Goal: Task Accomplishment & Management: Manage account settings

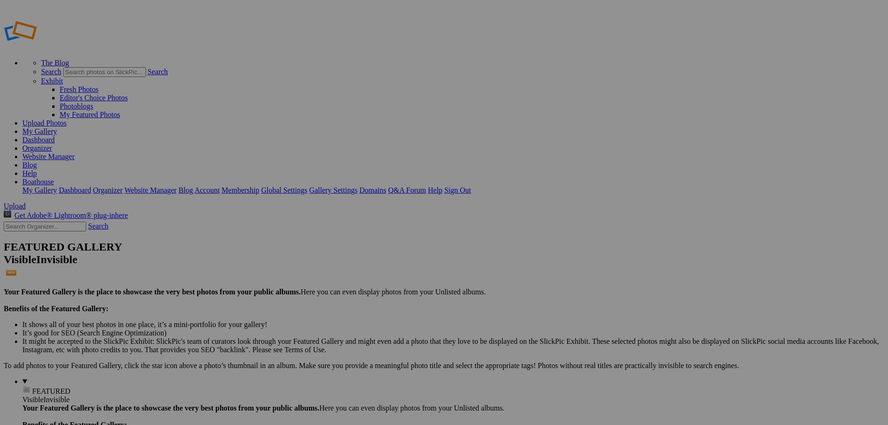
click at [385, 225] on input "text" at bounding box center [372, 230] width 102 height 10
type input "Stock Boathouse Sports Outerwear"
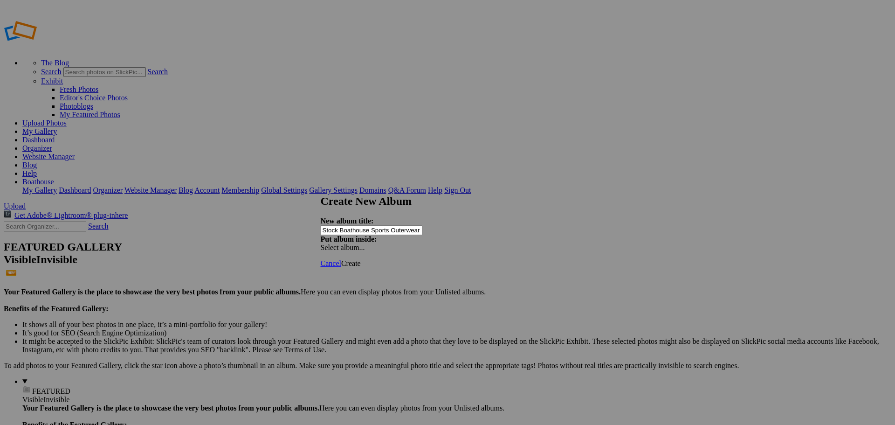
click at [365, 243] on span "Select album..." at bounding box center [343, 247] width 44 height 8
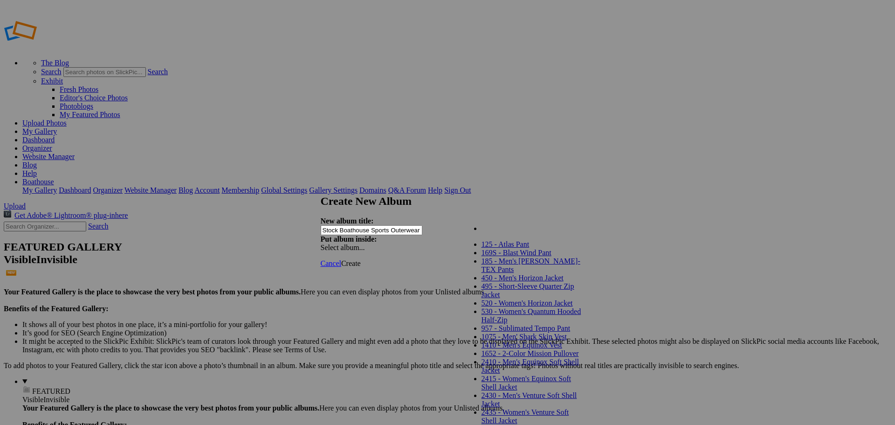
click at [498, 220] on div "My Albums 125 - Atlas Pant 169S - Blast Wind Pant 185 - Men's GORE-TEX Pants 45…" at bounding box center [516, 223] width 106 height 13
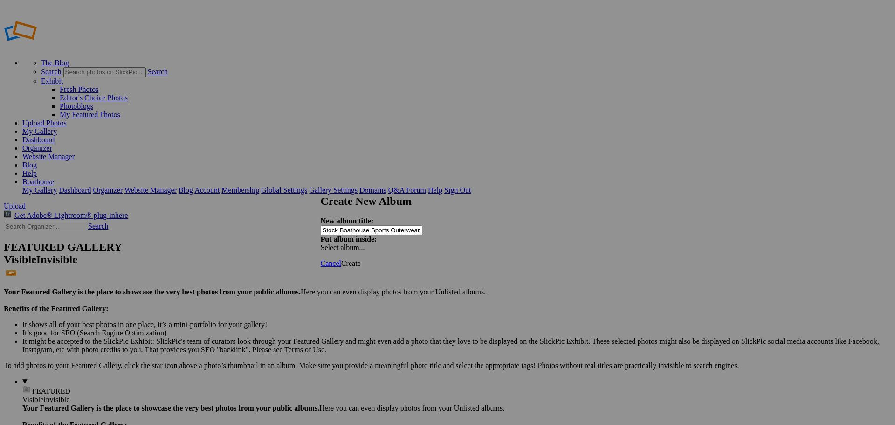
click at [361, 259] on span "Create" at bounding box center [351, 263] width 20 height 8
click at [341, 259] on span "Cancel" at bounding box center [331, 263] width 21 height 8
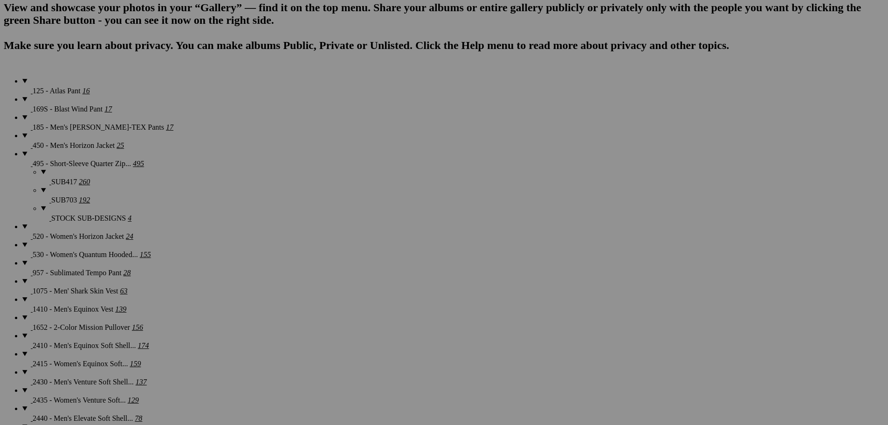
scroll to position [770, 0]
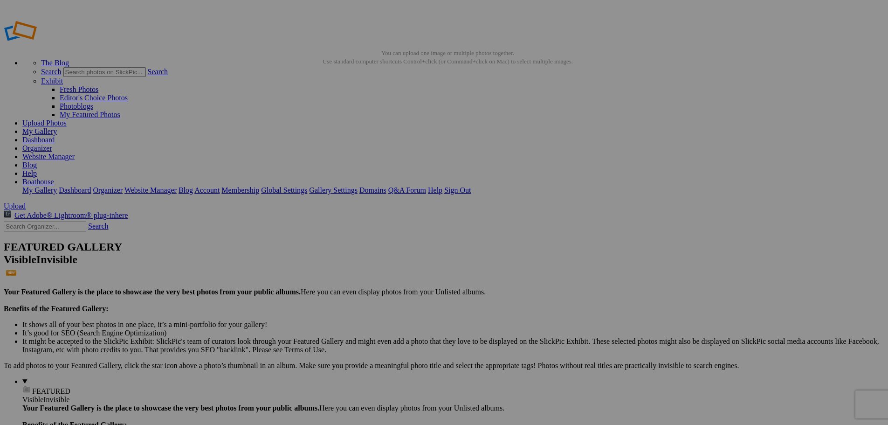
type input "ST1410 - Men's Equinox Soft Shell Vest (NAVY)"
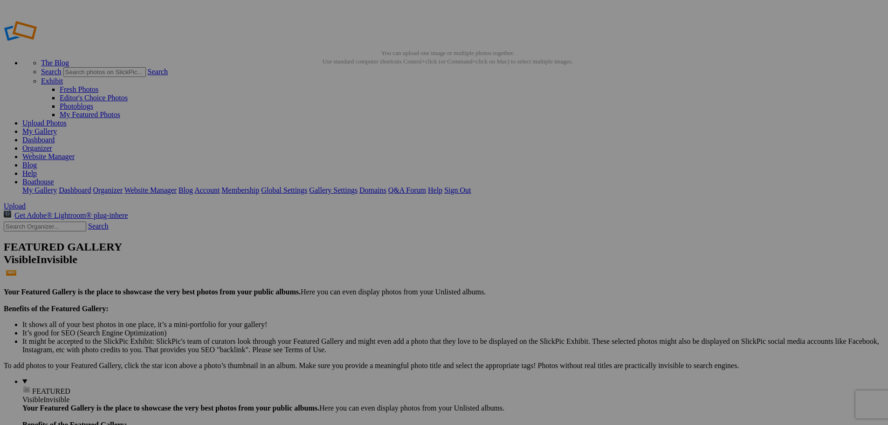
scroll to position [0, 0]
paste input "ST1410 - Men's Equinox Soft Shell Vest (NAVY)"
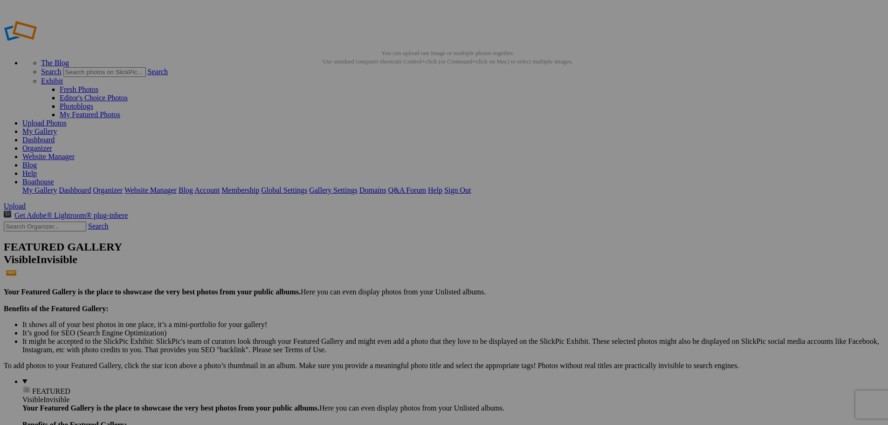
scroll to position [0, 39]
drag, startPoint x: 363, startPoint y: 181, endPoint x: 407, endPoint y: 183, distance: 43.9
type input "ST1410 - Men's Equinox Soft Shell Vest (BLACK)"
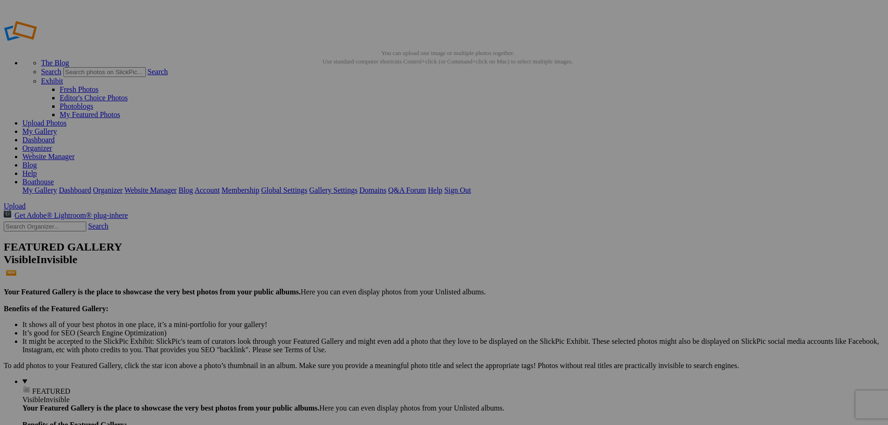
drag, startPoint x: 400, startPoint y: 236, endPoint x: 404, endPoint y: 228, distance: 9.2
drag, startPoint x: 174, startPoint y: 140, endPoint x: 163, endPoint y: 140, distance: 10.7
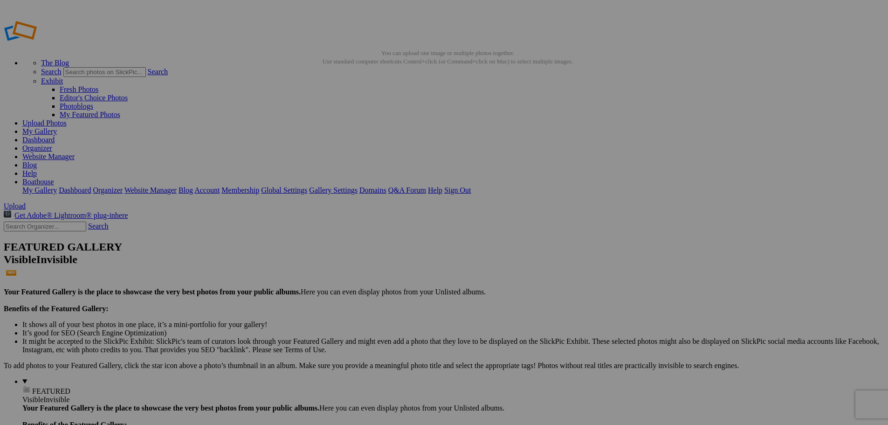
type input "Stock Boathouse Sports Outerwear"
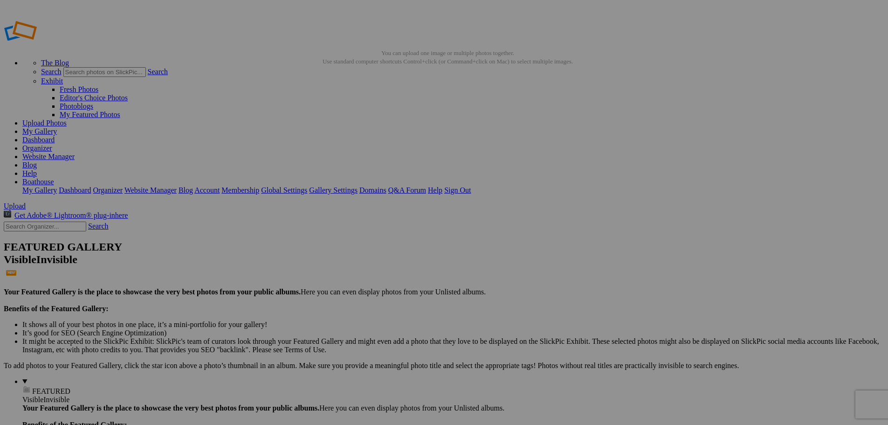
paste input "ST1410 - Men's Equinox Soft Shell Vest (NAVY)"
drag, startPoint x: 253, startPoint y: 182, endPoint x: 202, endPoint y: 179, distance: 50.9
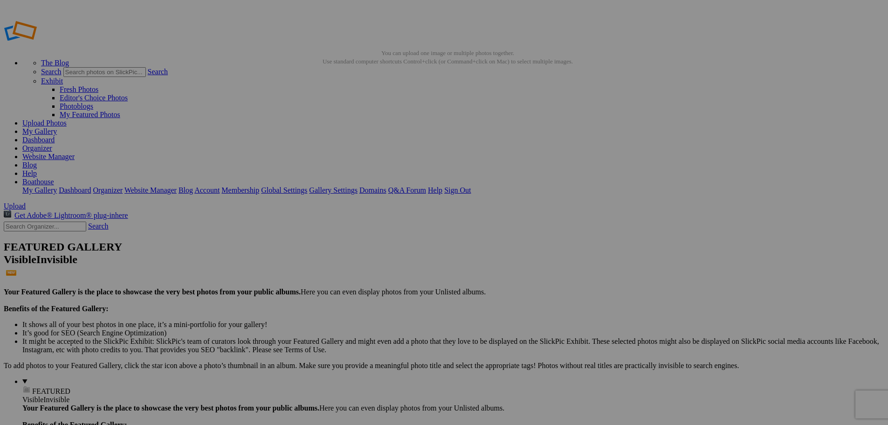
type input "ST1415 - Women's Equinox Soft Shell Vest (NAVY)"
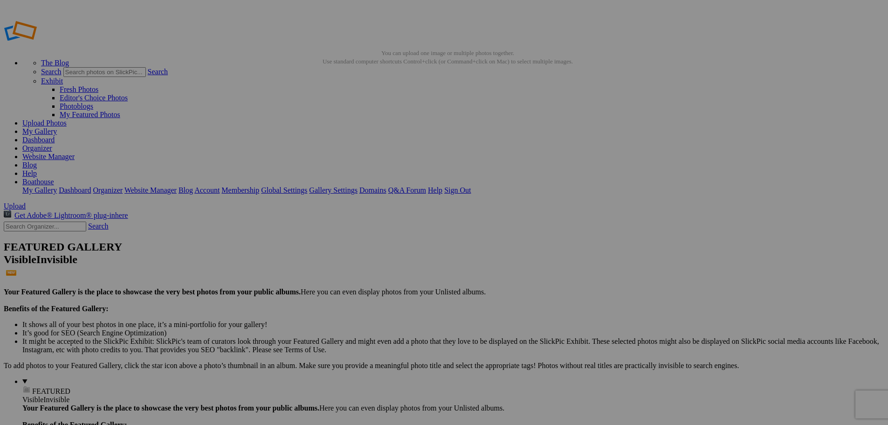
paste input "ST1415 - Women's Equinox Soft Shell Vest (NAVY)"
drag, startPoint x: 365, startPoint y: 183, endPoint x: 385, endPoint y: 180, distance: 20.2
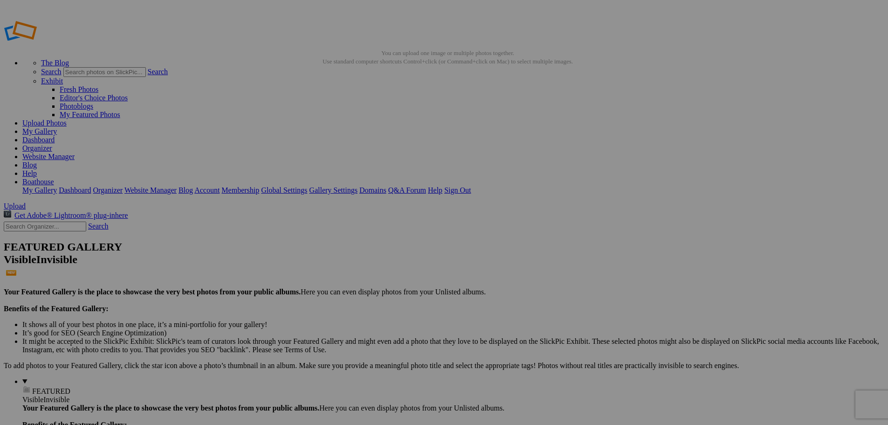
scroll to position [0, 49]
type input "ST1415 - Women's Equinox Soft Shell Vest (BLACK)"
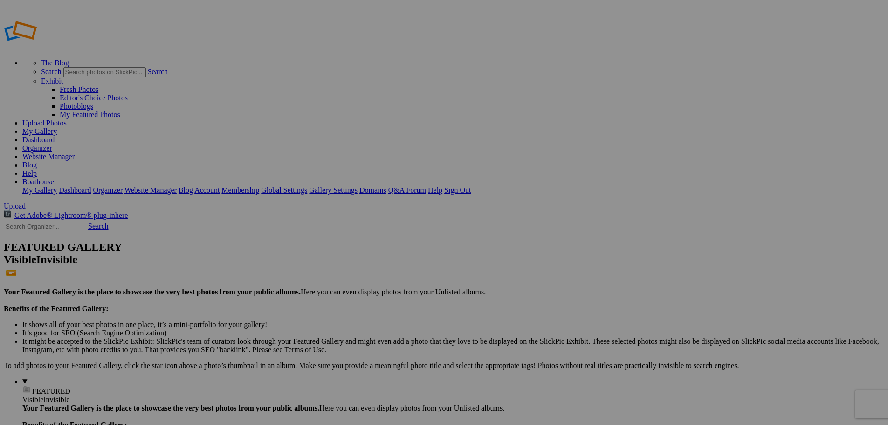
type input "Stock Boathouse Sports Outerwear"
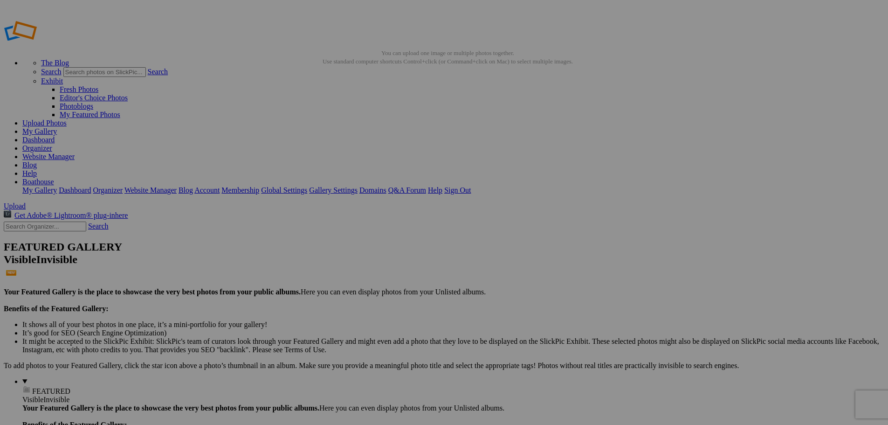
type input "ST181 - Women's [PERSON_NAME]-TEX Pant (BLACK)"
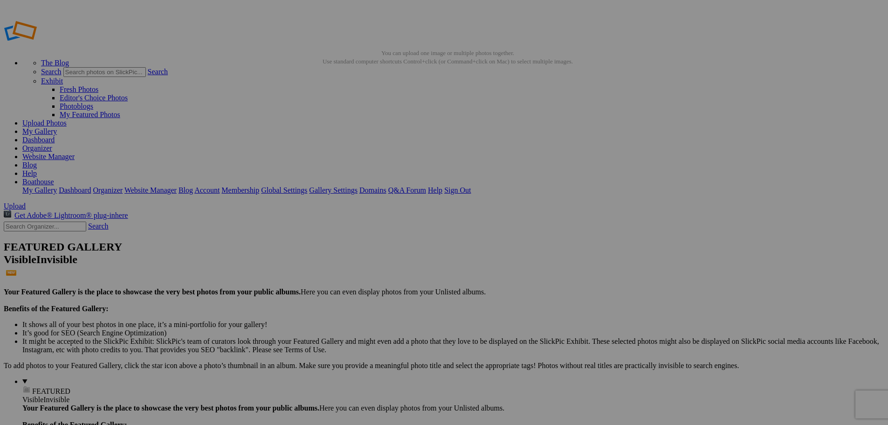
scroll to position [0, 0]
paste input "ST181 - Women's [PERSON_NAME]-TEX Pant (BLACK)"
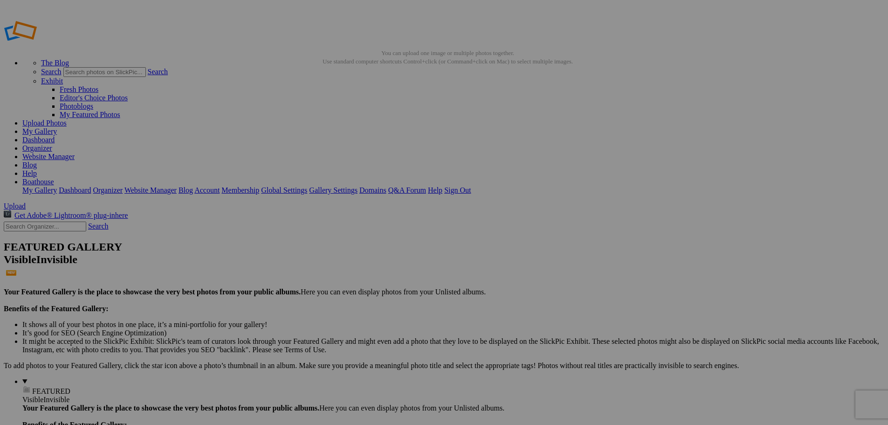
drag, startPoint x: 360, startPoint y: 181, endPoint x: 449, endPoint y: 183, distance: 89.1
type input "ST181 - Women's [PERSON_NAME]-TEX Pant (NAVY)"
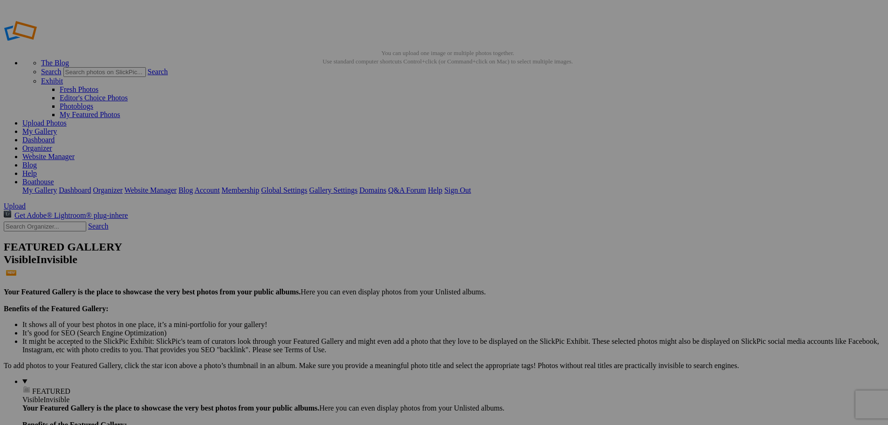
scroll to position [0, 0]
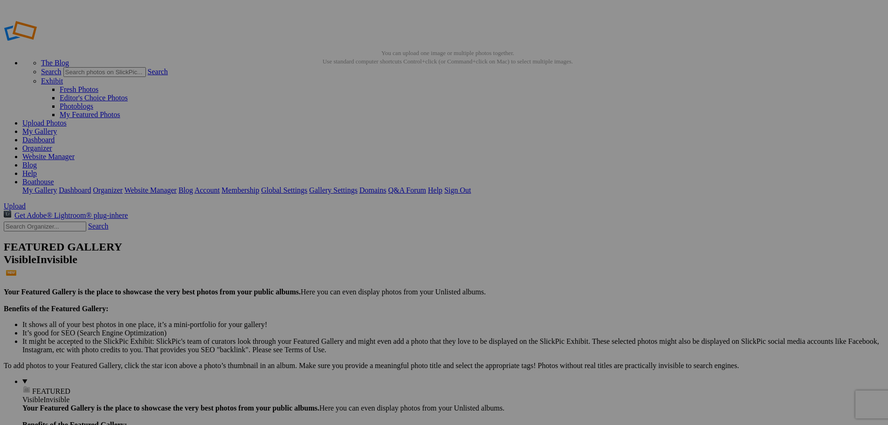
type input "Stock Boathouse Sports Outerwear"
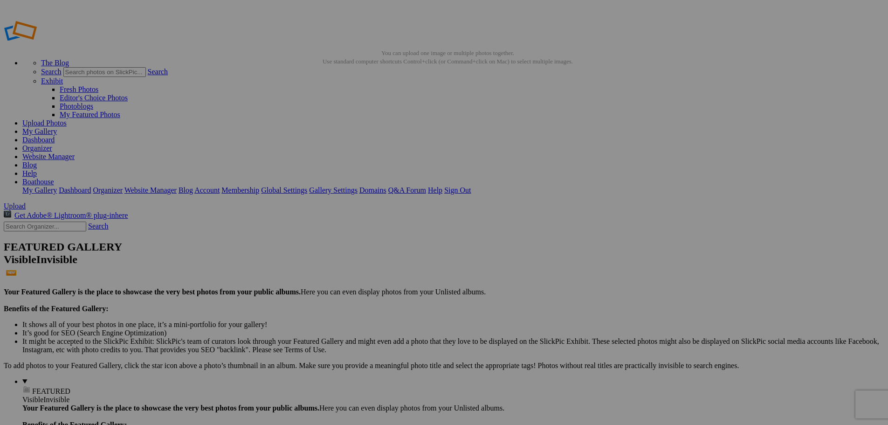
paste input "ST181 - Women's [PERSON_NAME]-TEX Pant (BLACK)"
drag, startPoint x: 223, startPoint y: 181, endPoint x: 209, endPoint y: 179, distance: 14.1
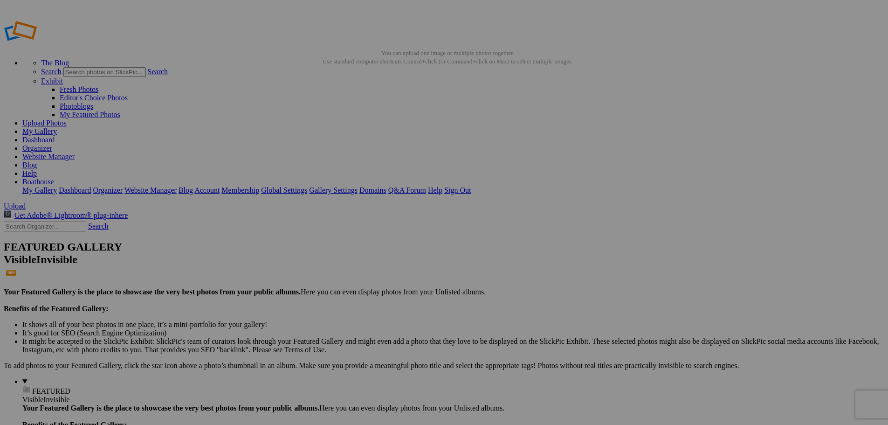
drag, startPoint x: 255, startPoint y: 180, endPoint x: 246, endPoint y: 184, distance: 9.6
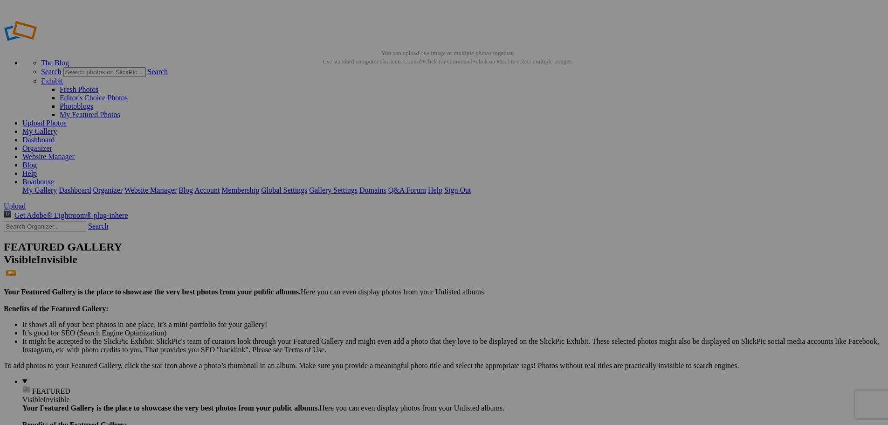
type input "ST185 - Men's [PERSON_NAME]-TEX Pant (BLACK)"
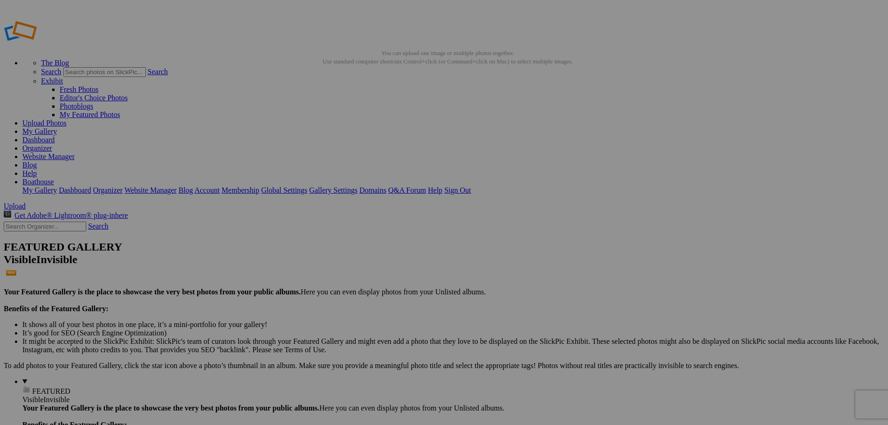
paste input "ST185 - Men's [PERSON_NAME]-TEX Pant (BLACK)"
drag, startPoint x: 341, startPoint y: 180, endPoint x: 285, endPoint y: 179, distance: 56.0
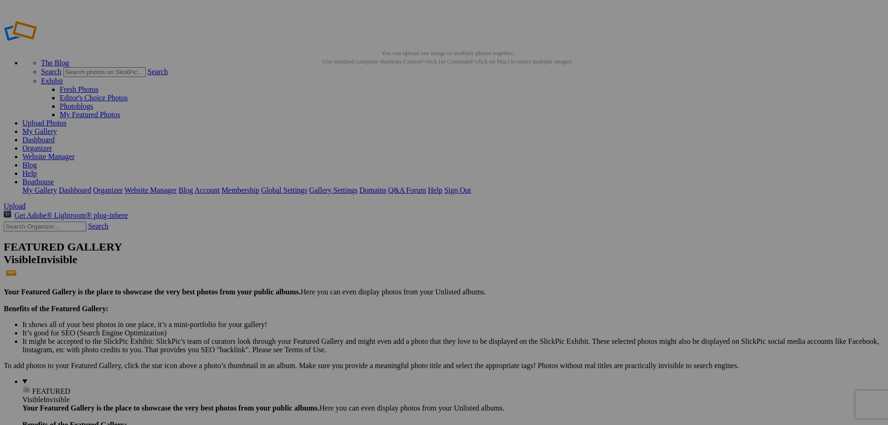
drag, startPoint x: 351, startPoint y: 183, endPoint x: 503, endPoint y: 189, distance: 152.2
drag, startPoint x: 361, startPoint y: 180, endPoint x: 420, endPoint y: 184, distance: 59.8
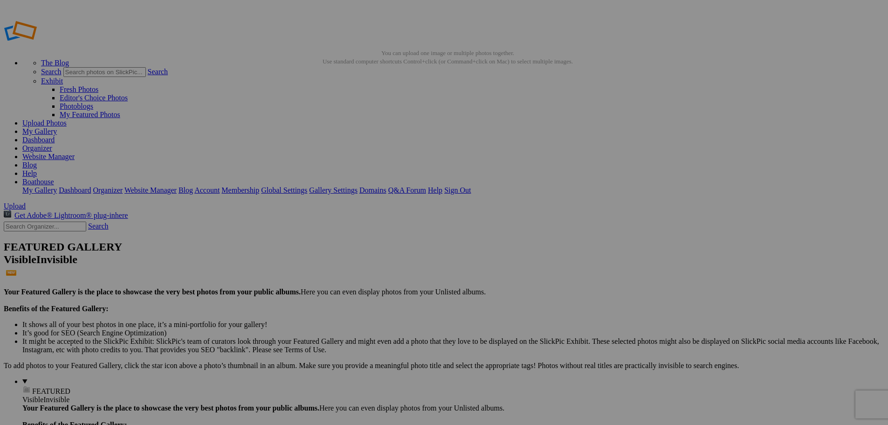
scroll to position [0, 20]
type input "ST185 - Men's [PERSON_NAME]-TEX Pant (NAVY)"
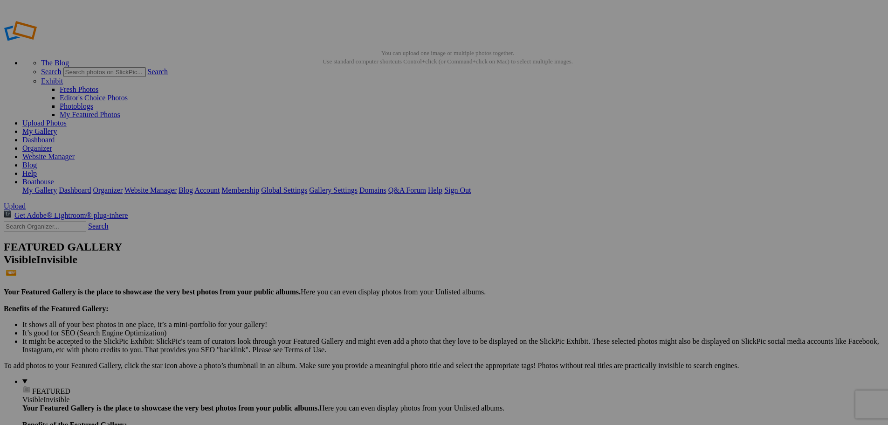
scroll to position [0, 45]
type input "ST2410 - Men's Equinox Soft Shell Jacket (NAVY)"
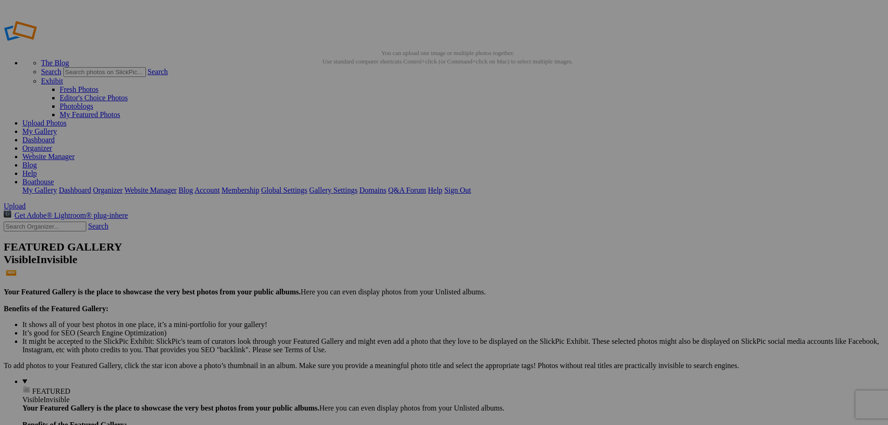
paste input "ST2410 - Men's Equinox Soft Shell Jacket (NAVY)"
drag, startPoint x: 362, startPoint y: 180, endPoint x: 412, endPoint y: 181, distance: 49.4
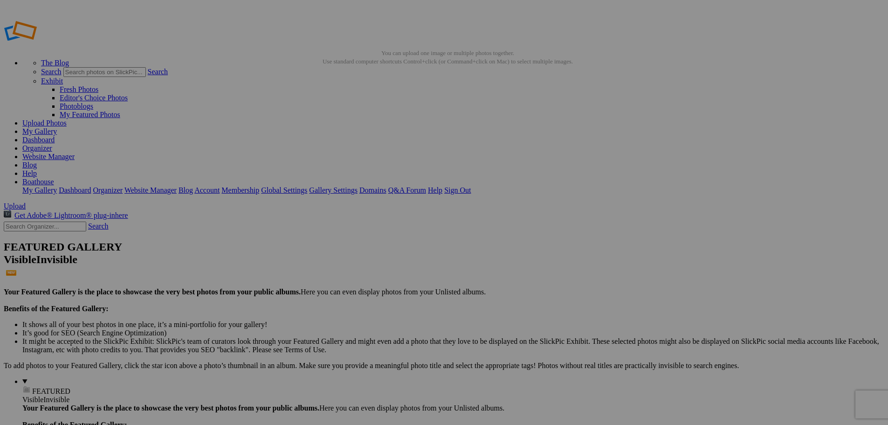
type input "ST2410 - Men's Equinox Soft Shell Jacket (BLACK)"
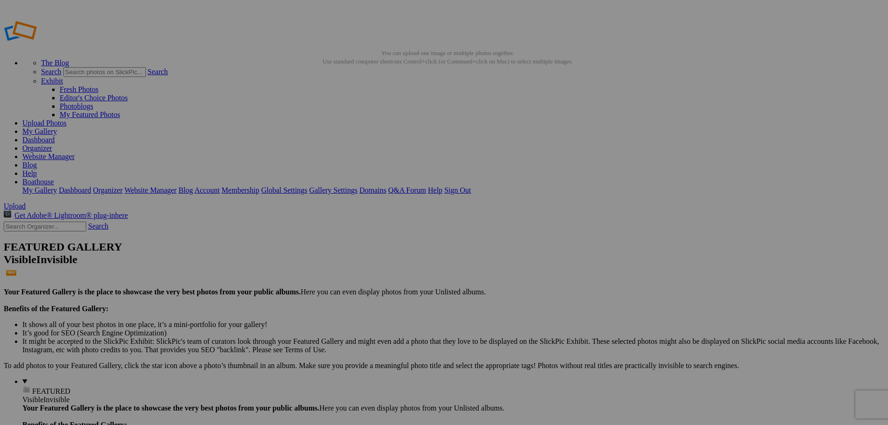
drag, startPoint x: 165, startPoint y: 134, endPoint x: 140, endPoint y: 133, distance: 24.7
type input "Stock Boathouse Sports Outerwear"
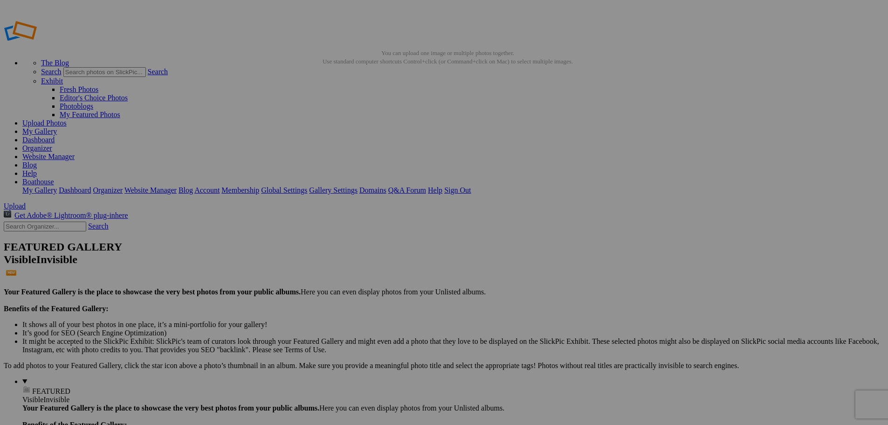
type input "ST2415 - Women's Equinox Soft Shell Jacket (NAVY)"
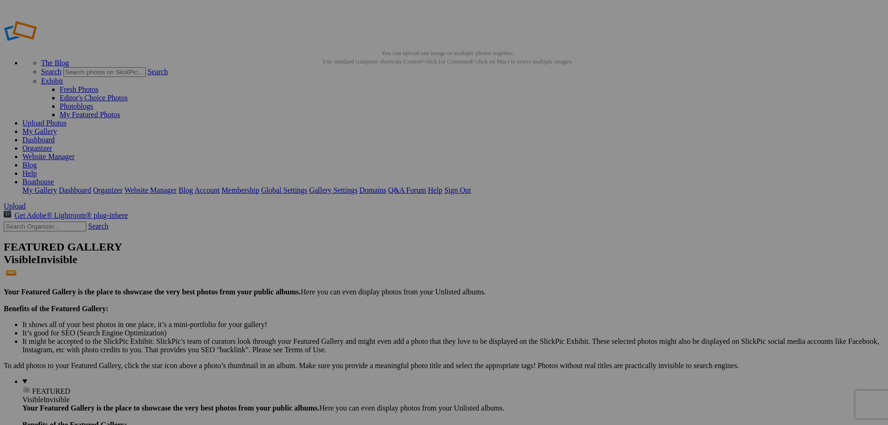
paste input "ST2415 - Women's Equinox Soft Shell Jacket (NAVY)"
drag, startPoint x: 363, startPoint y: 182, endPoint x: 418, endPoint y: 184, distance: 55.1
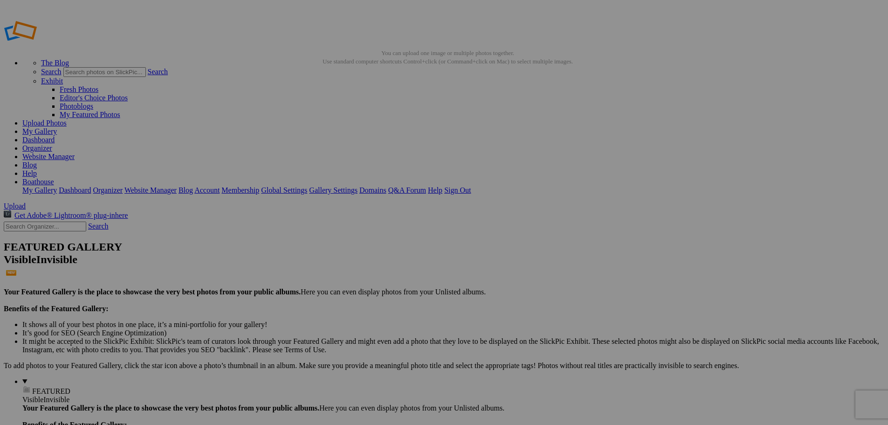
type input "ST2415 - Women's Equinox Soft Shell Jacket (BLACK)"
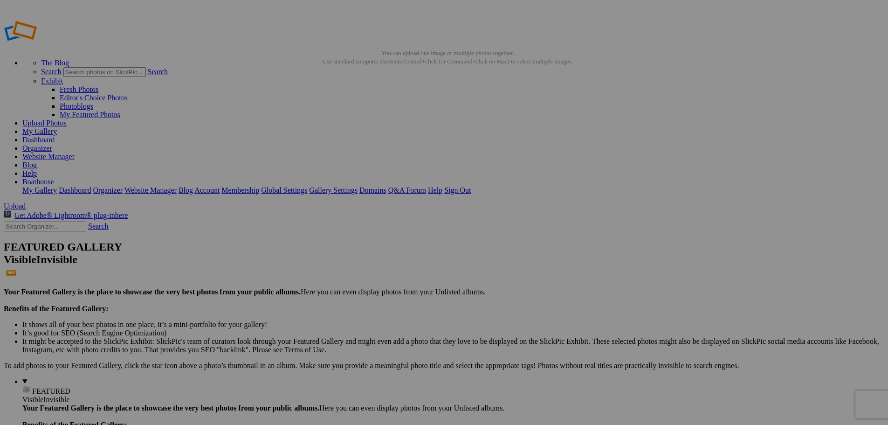
scroll to position [0, 46]
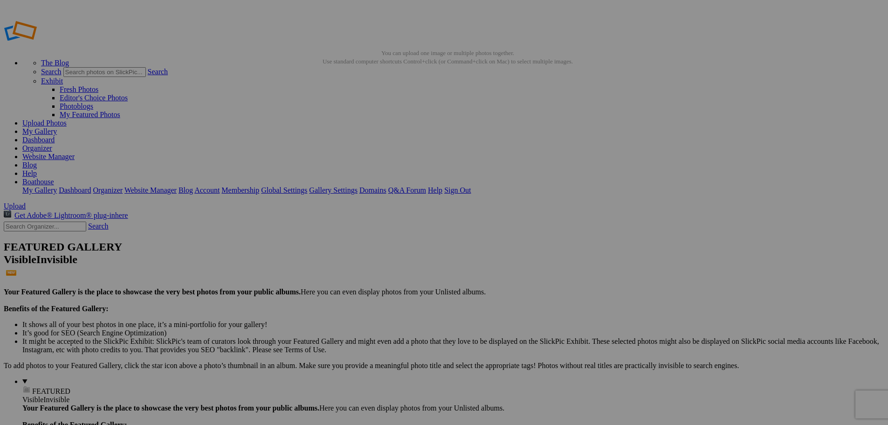
type input "ST2430 - Men's Venture Soft Shell Jacket (NAVY)"
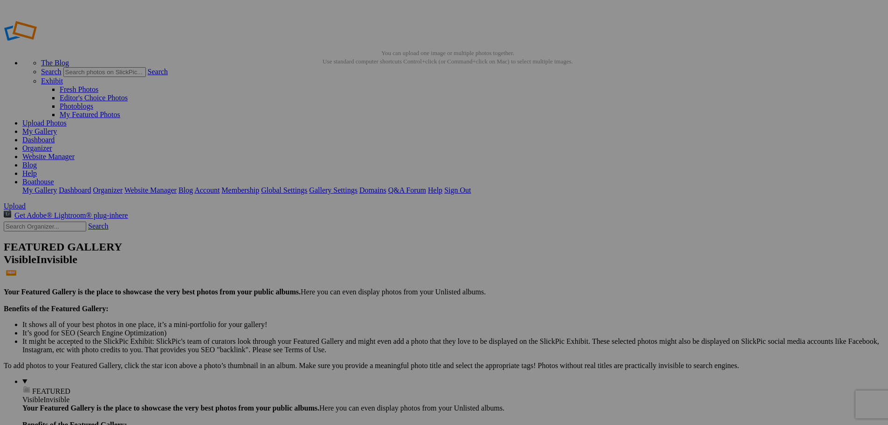
paste input "ST2430 - Men's Venture Soft Shell Jacket (NAVY)"
drag, startPoint x: 376, startPoint y: 180, endPoint x: 363, endPoint y: 180, distance: 13.5
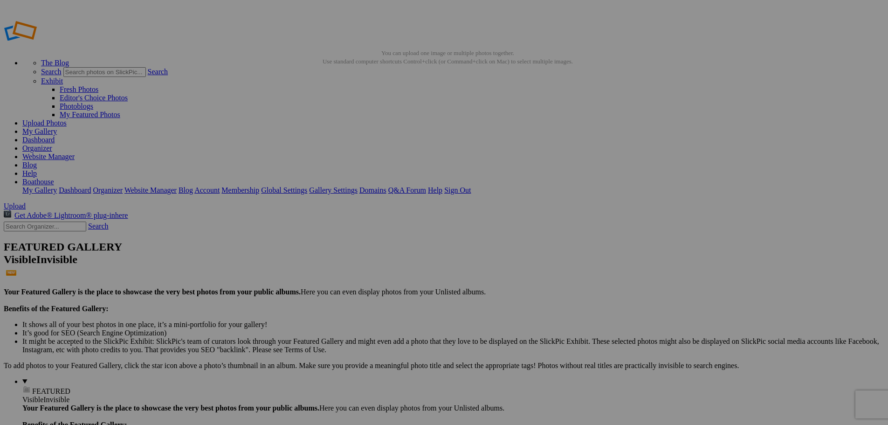
type input "ST2430 - Men's Venture Soft Shell Jacket (BLACK))"
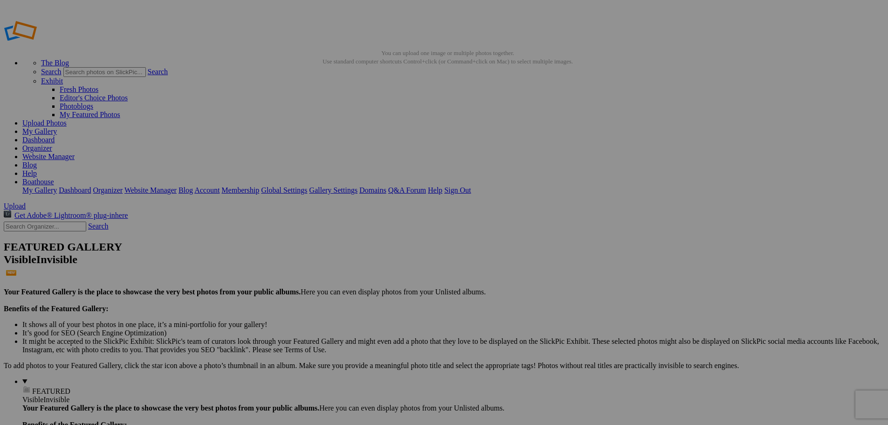
paste input "2430 - Men's Venture Soft Shell Jacket (NAVY)"
drag, startPoint x: 246, startPoint y: 179, endPoint x: 229, endPoint y: 179, distance: 17.7
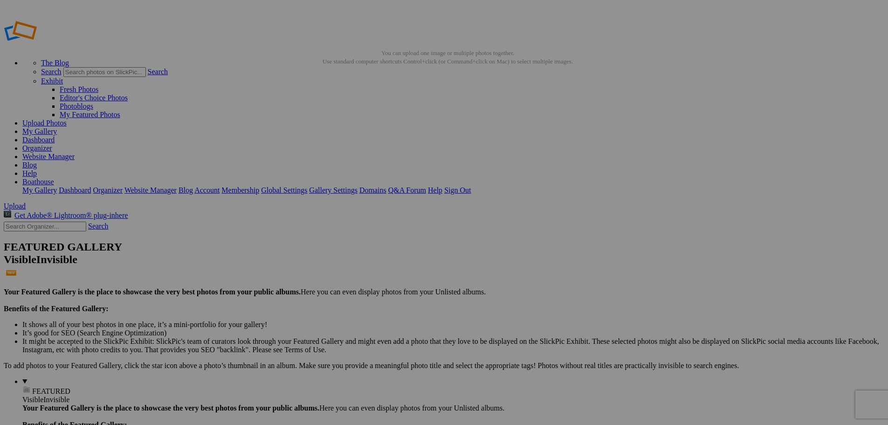
type input "ST2435 - Women's Venture Soft Shell Jacket (NAVY)"
paste input "ST2435 - Women's Venture Soft Shell Jacket (NAVY)"
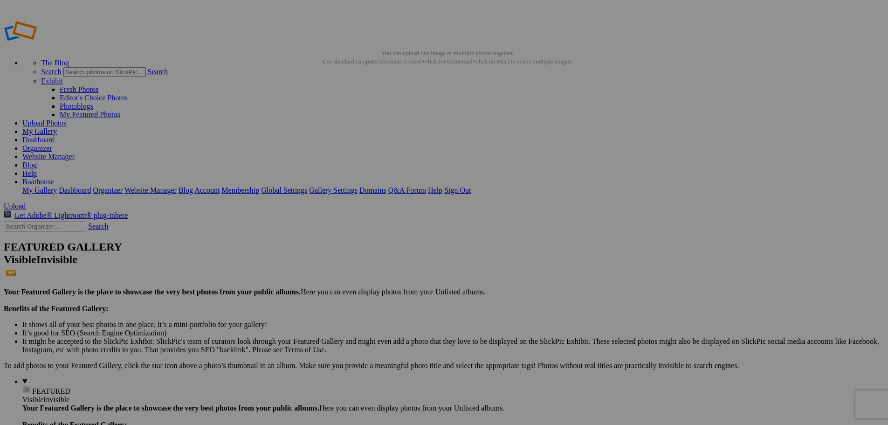
scroll to position [0, 53]
drag, startPoint x: 362, startPoint y: 182, endPoint x: 423, endPoint y: 186, distance: 60.7
type input "ST2435 - Women's Venture Soft Shell Jacket (BLACK)"
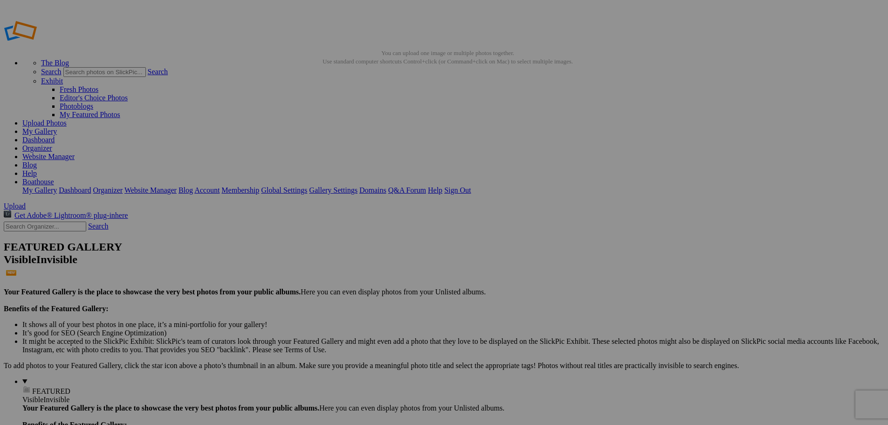
drag, startPoint x: 706, startPoint y: 378, endPoint x: 480, endPoint y: 239, distance: 264.4
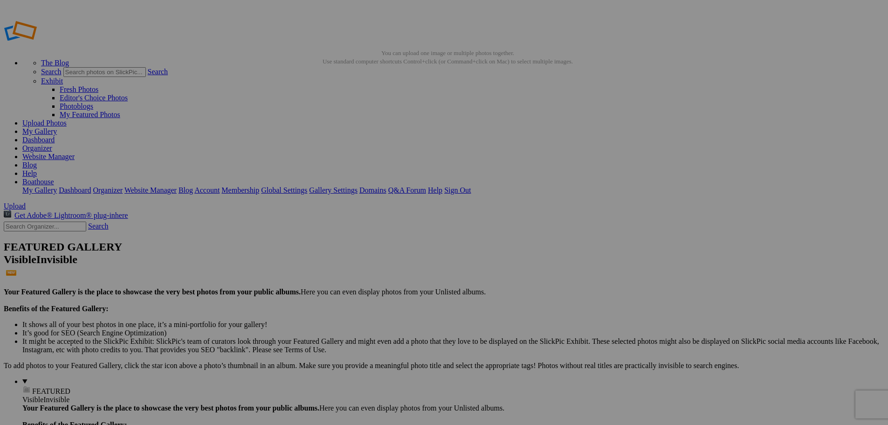
type input "ST2852 - Blitz [PERSON_NAME]-TEX Jacket (BLACK)"
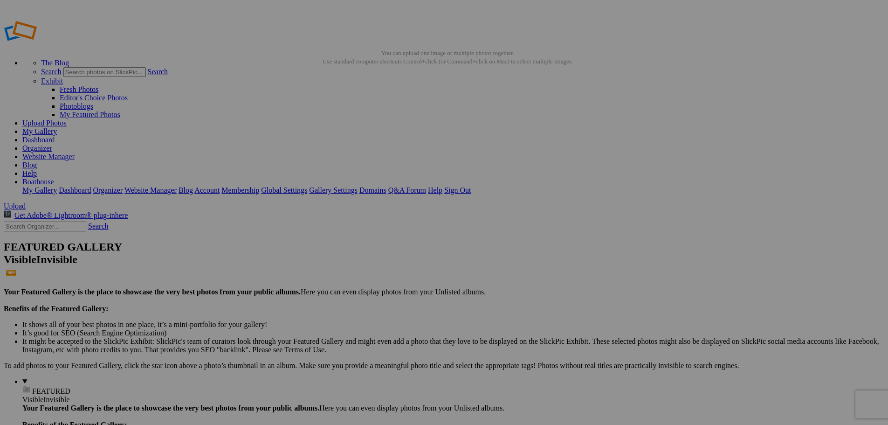
scroll to position [0, 0]
paste input "ST2852 - Blitz [PERSON_NAME]-TEX Jacket (BLACK)"
drag, startPoint x: 320, startPoint y: 181, endPoint x: 269, endPoint y: 180, distance: 51.8
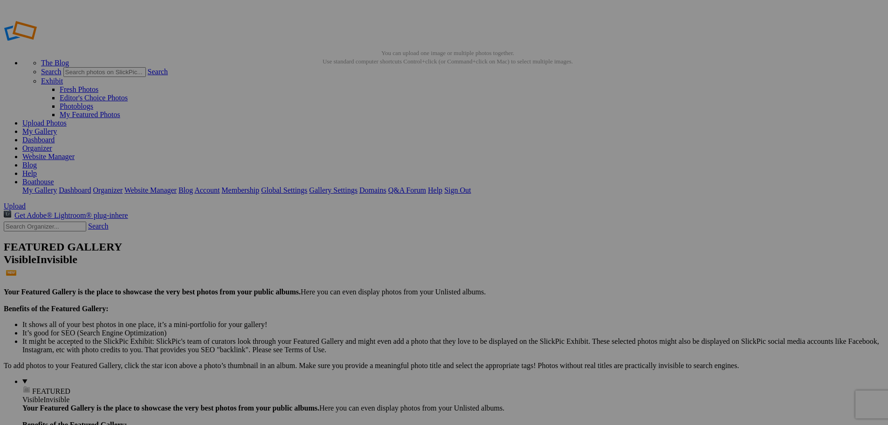
drag, startPoint x: 347, startPoint y: 181, endPoint x: 432, endPoint y: 183, distance: 84.4
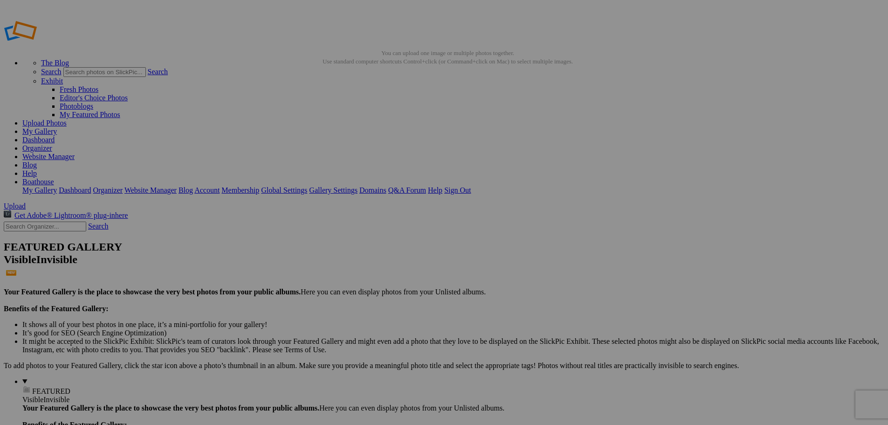
drag, startPoint x: 376, startPoint y: 182, endPoint x: 360, endPoint y: 180, distance: 16.0
type input "ST2852 - Blitz [PERSON_NAME]-TEX Jacket (NAVY)"
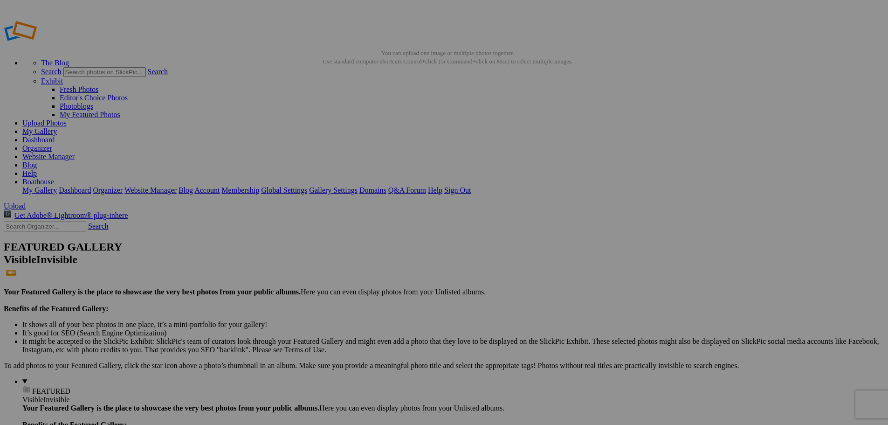
scroll to position [0, 0]
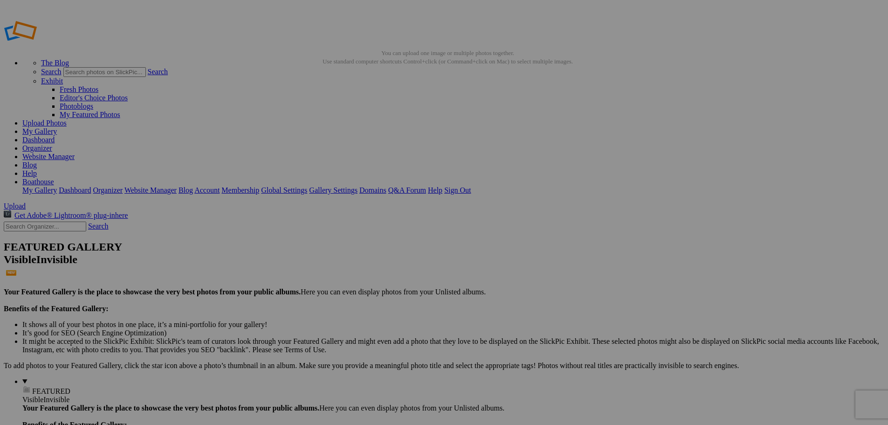
type input "ST4877 - Men's Barrier [PERSON_NAME]-TEX Jacket (NAVY)"
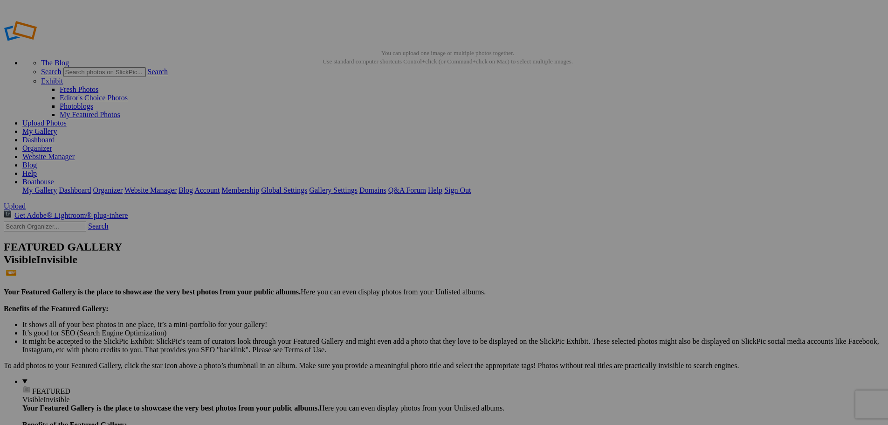
paste input "ST4877 - Men's Barrier [PERSON_NAME]-TEX Jacket (NAVY)"
drag, startPoint x: 362, startPoint y: 181, endPoint x: 444, endPoint y: 182, distance: 81.6
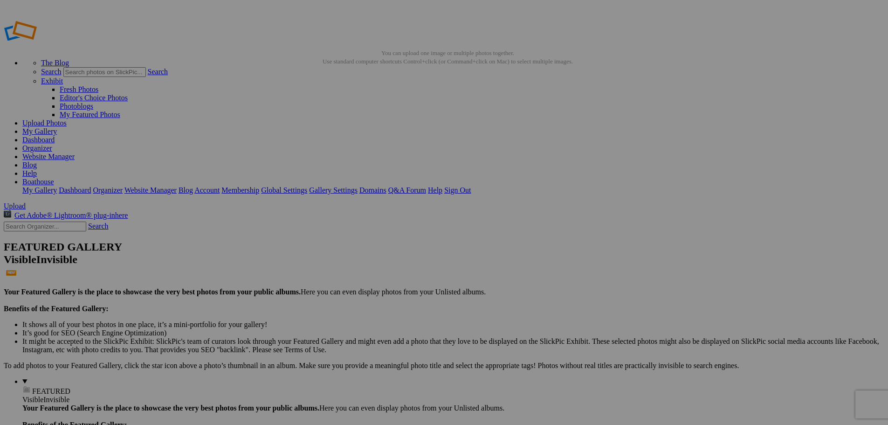
type input "ST4877 - Men's Barrier [PERSON_NAME]-TEX Jacket (BLACK)"
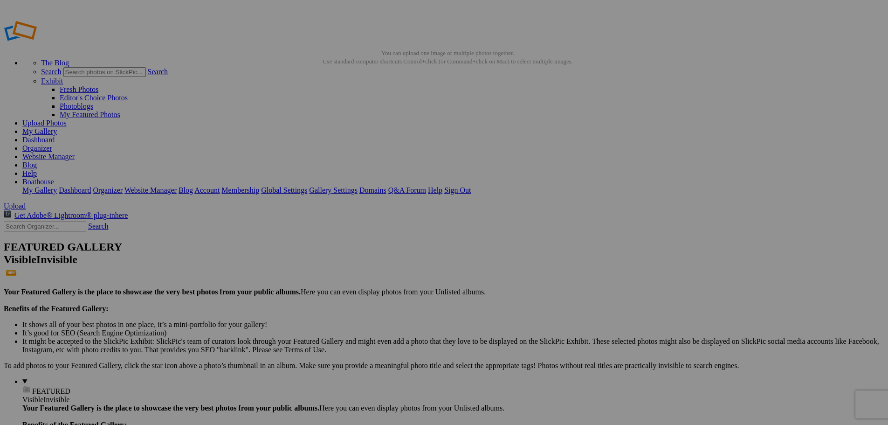
type input "ST952 - Journey Pant (NAVY)"
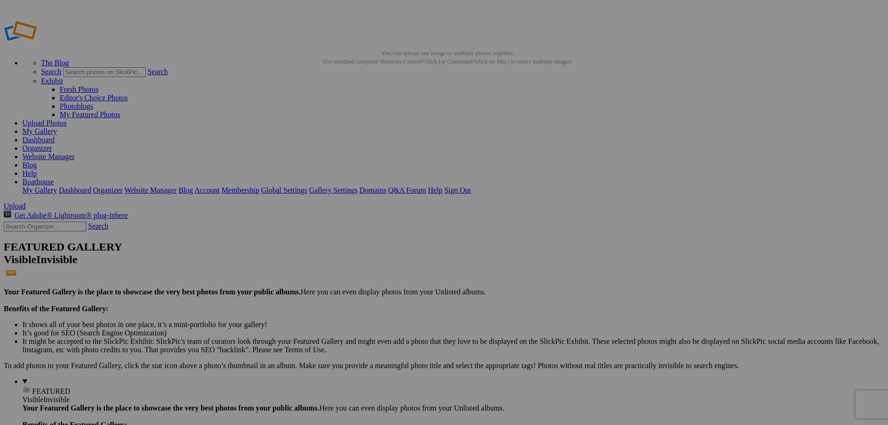
paste input "ST952 - Journey Pant (NAVY)"
drag, startPoint x: 363, startPoint y: 182, endPoint x: 443, endPoint y: 183, distance: 79.3
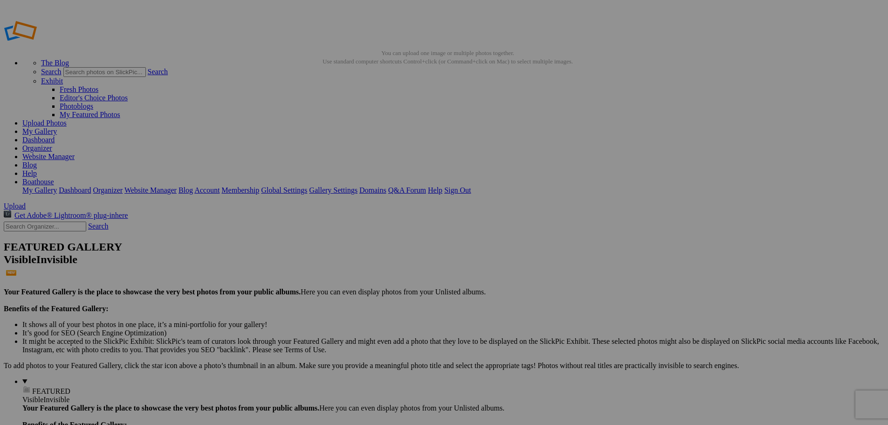
type input "ST952 - Journey Pant (BLACK)"
drag, startPoint x: 704, startPoint y: 367, endPoint x: 701, endPoint y: 302, distance: 64.4
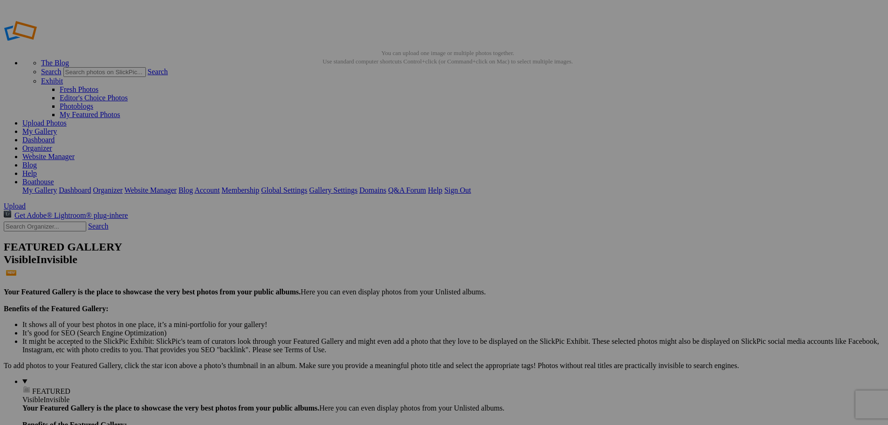
scroll to position [0, 0]
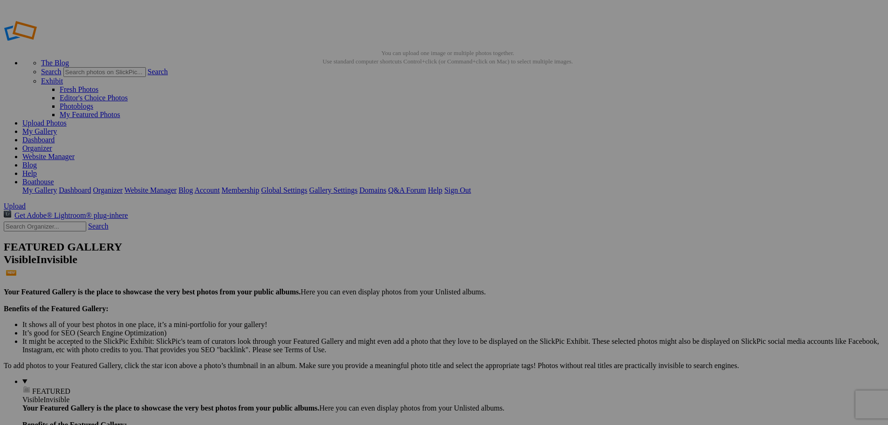
drag, startPoint x: 270, startPoint y: 181, endPoint x: 351, endPoint y: 181, distance: 81.6
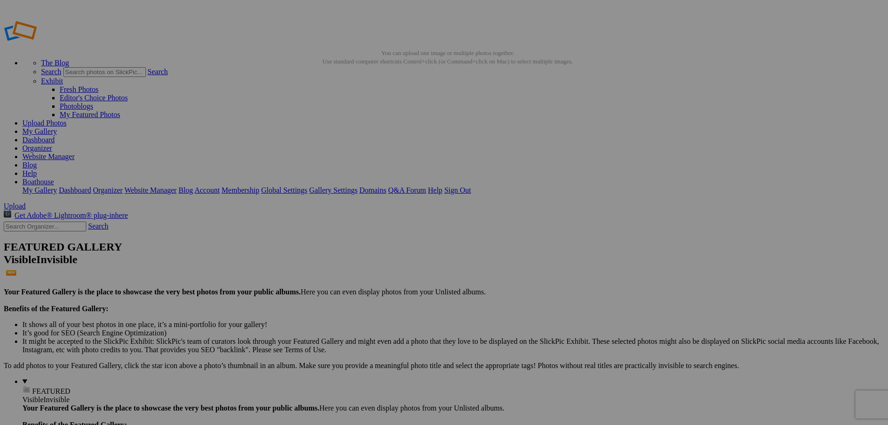
type input "STBLM819 - Men's Compression Short (NAVY)"
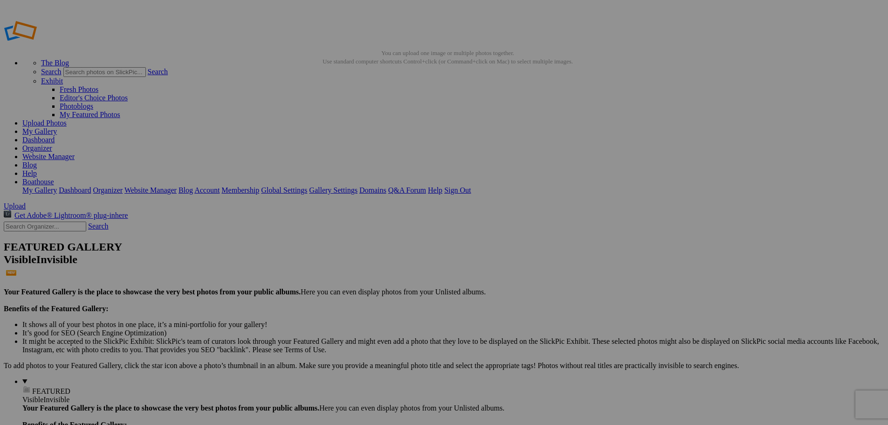
paste input "Men's Compression Short (NAVY)"
drag, startPoint x: 363, startPoint y: 182, endPoint x: 455, endPoint y: 185, distance: 91.5
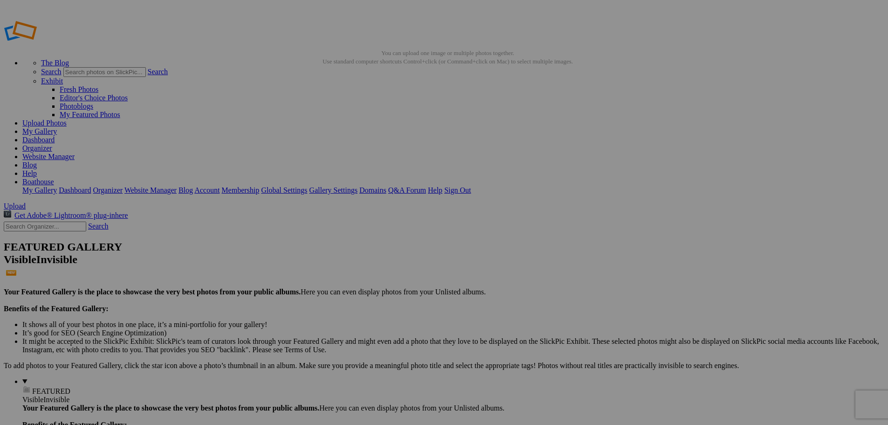
scroll to position [0, 42]
type input "STBLM819 - Men's Compression Short (BLACK)"
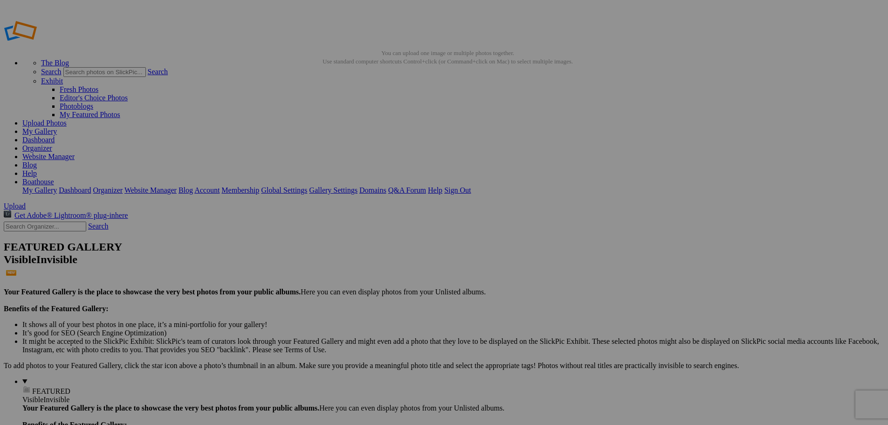
paste input "Men's Compression Short (NAVY)"
drag, startPoint x: 446, startPoint y: 180, endPoint x: 506, endPoint y: 181, distance: 60.2
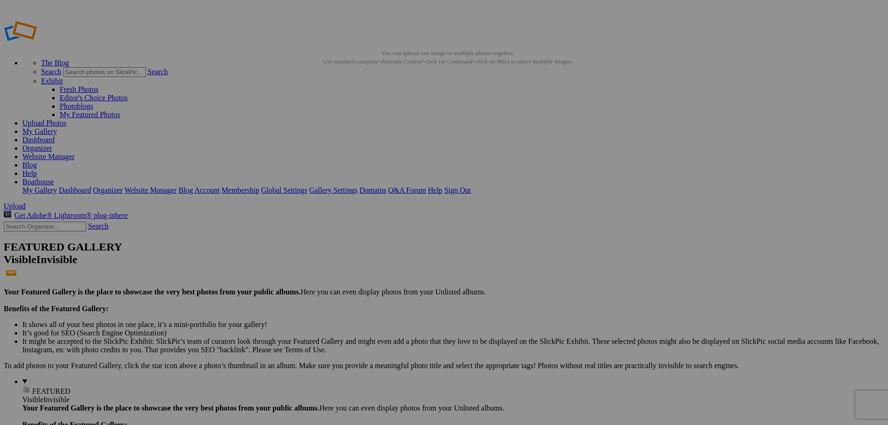
scroll to position [0, 41]
type input "STBLM819 - Men's Compression Short (WHITE)"
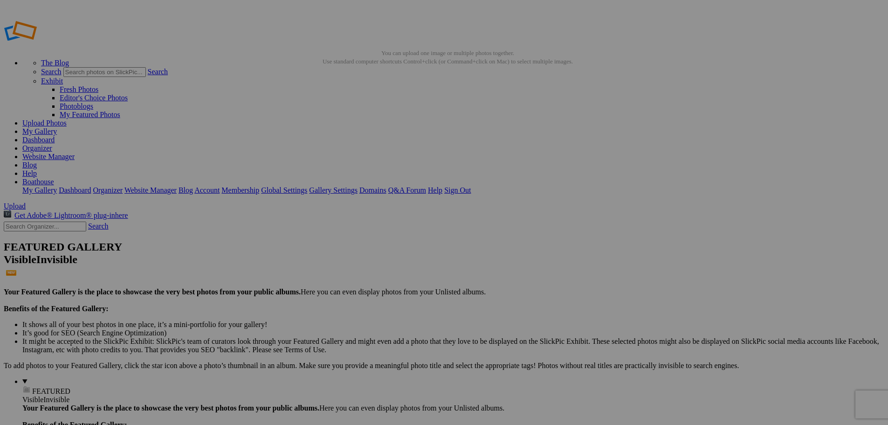
scroll to position [0, 53]
type input "STCTMQS5 - Men's Solid Journey Short 2.0 (BLACK)"
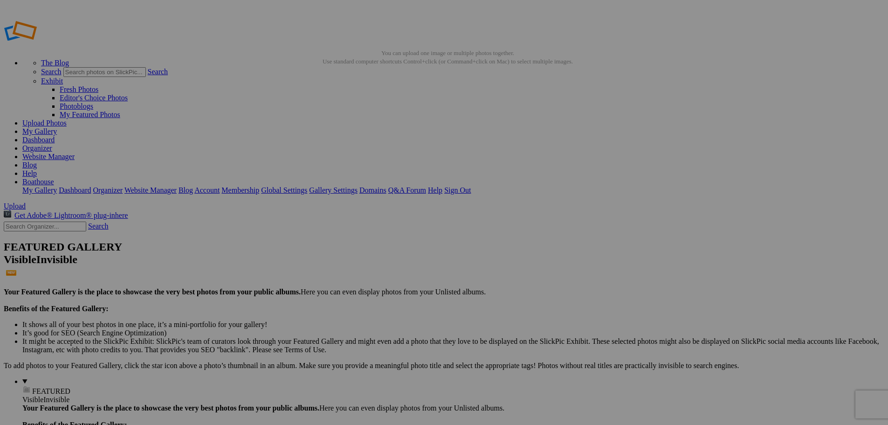
paste input "STCTMQS5 - Men's Solid Journey Short 2.0 (BLACK)"
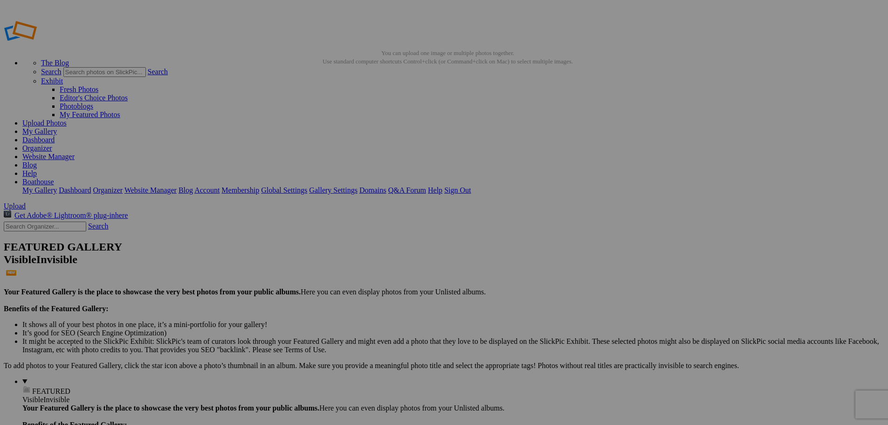
scroll to position [0, 53]
drag, startPoint x: 360, startPoint y: 173, endPoint x: 412, endPoint y: 171, distance: 52.3
type input "STCTMQS5 - Men's Solid Journey Short 2.0 (NAVY)"
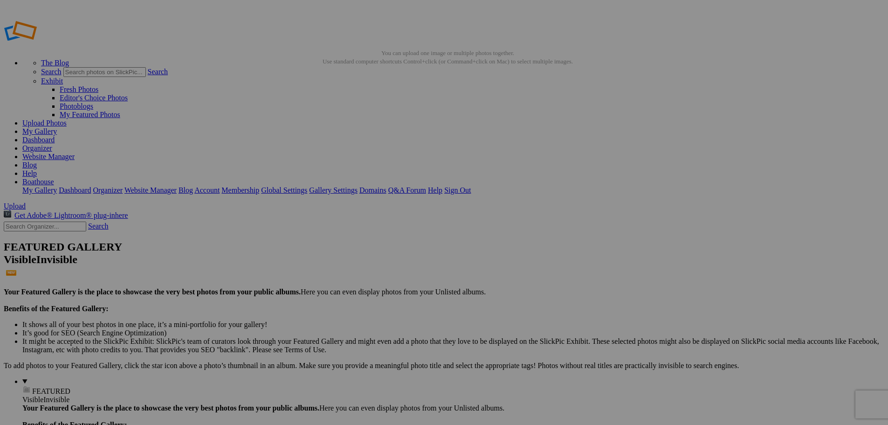
drag, startPoint x: 161, startPoint y: 139, endPoint x: 11, endPoint y: 133, distance: 149.8
type input "Stock Boathouse Sports Outerwear"
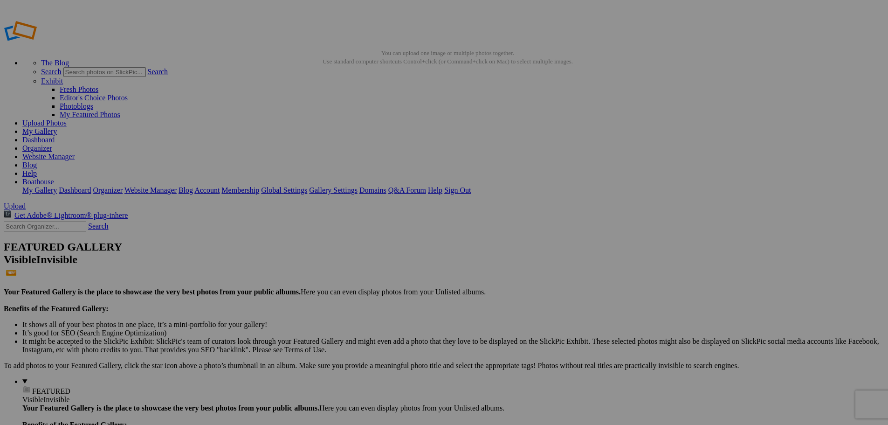
type input "STW4877 - Women's Barrier [PERSON_NAME]-TEX Jacket (NAVY)"
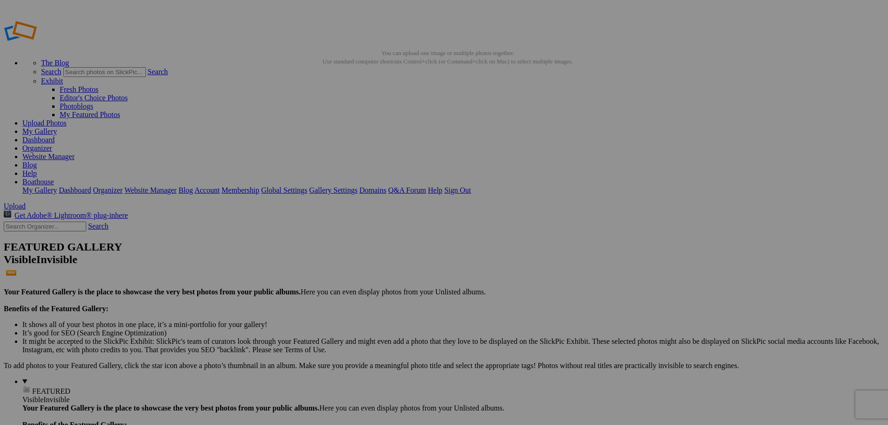
paste input "STW4877 - Women's Barrier [PERSON_NAME]-TEX Jacket (NAVY)"
drag, startPoint x: 363, startPoint y: 181, endPoint x: 428, endPoint y: 182, distance: 64.8
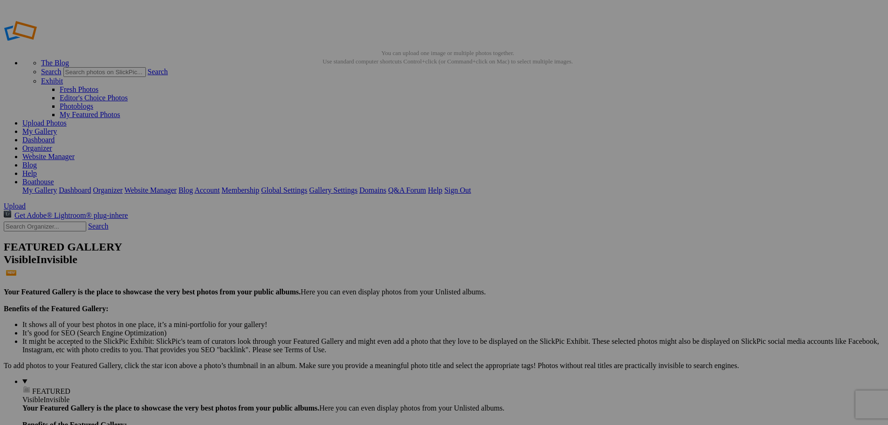
type input "STW4877 - Women's Barrier [PERSON_NAME]-TEX Jacket (BLACK)"
